Goal: Find specific page/section: Find specific page/section

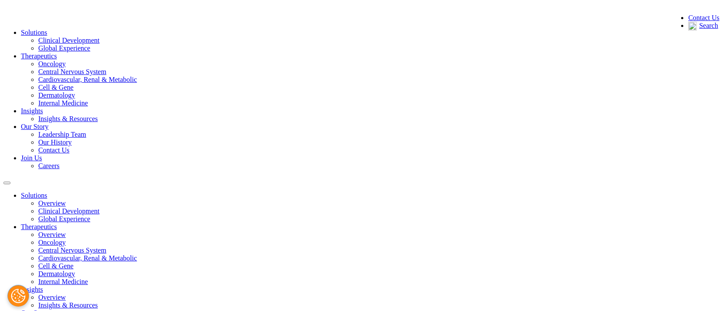
click at [86, 131] on link "Leadership Team" at bounding box center [62, 134] width 48 height 7
